Goal: Entertainment & Leisure: Consume media (video, audio)

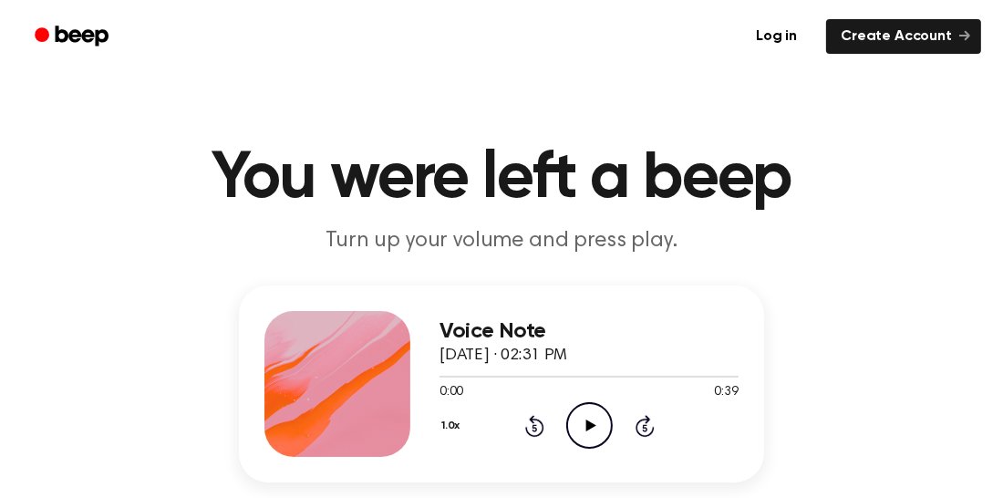
click at [582, 430] on icon "Play Audio" at bounding box center [589, 425] width 47 height 47
click at [579, 427] on icon "Pause Audio" at bounding box center [589, 425] width 47 height 47
click at [581, 416] on icon "Play Audio" at bounding box center [589, 425] width 47 height 47
click at [533, 428] on icon at bounding box center [534, 427] width 5 height 7
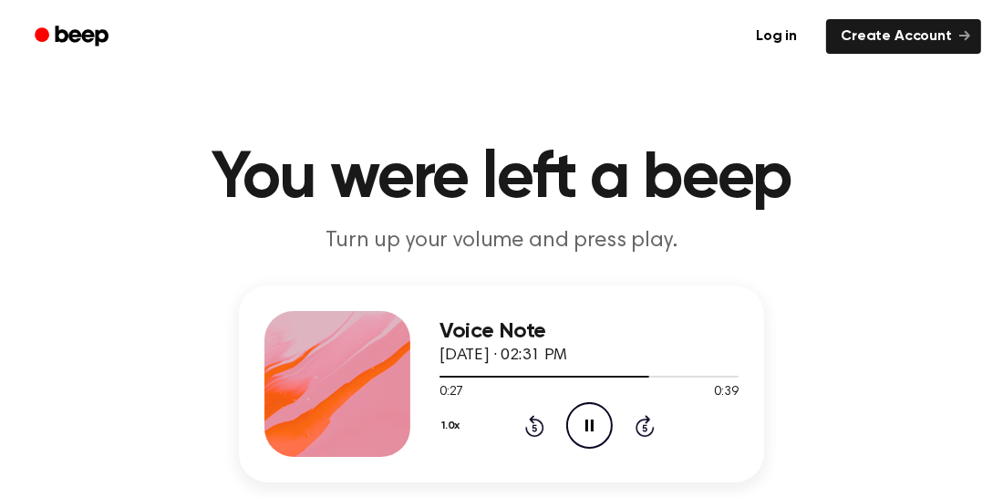
click at [533, 428] on icon at bounding box center [534, 427] width 5 height 7
click at [533, 429] on icon "Rewind 5 seconds" at bounding box center [534, 426] width 20 height 24
click at [533, 428] on icon at bounding box center [534, 427] width 5 height 7
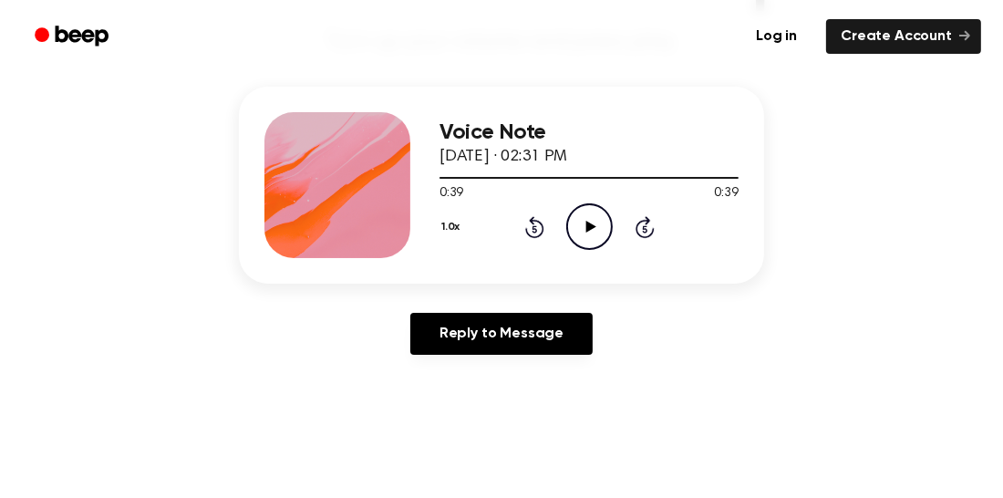
scroll to position [201, 0]
